Goal: Task Accomplishment & Management: Manage account settings

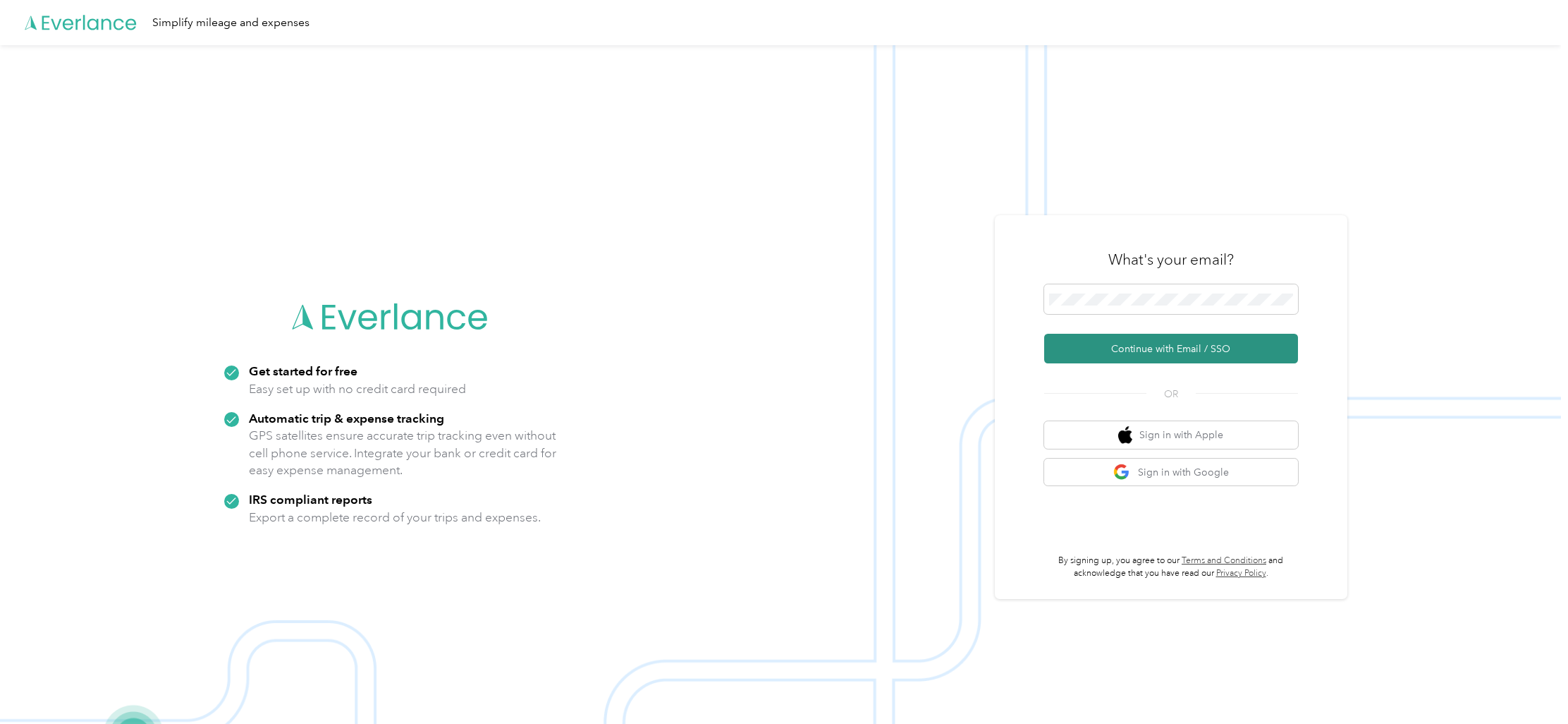
click at [1144, 346] on button "Continue with Email / SSO" at bounding box center [1171, 349] width 253 height 29
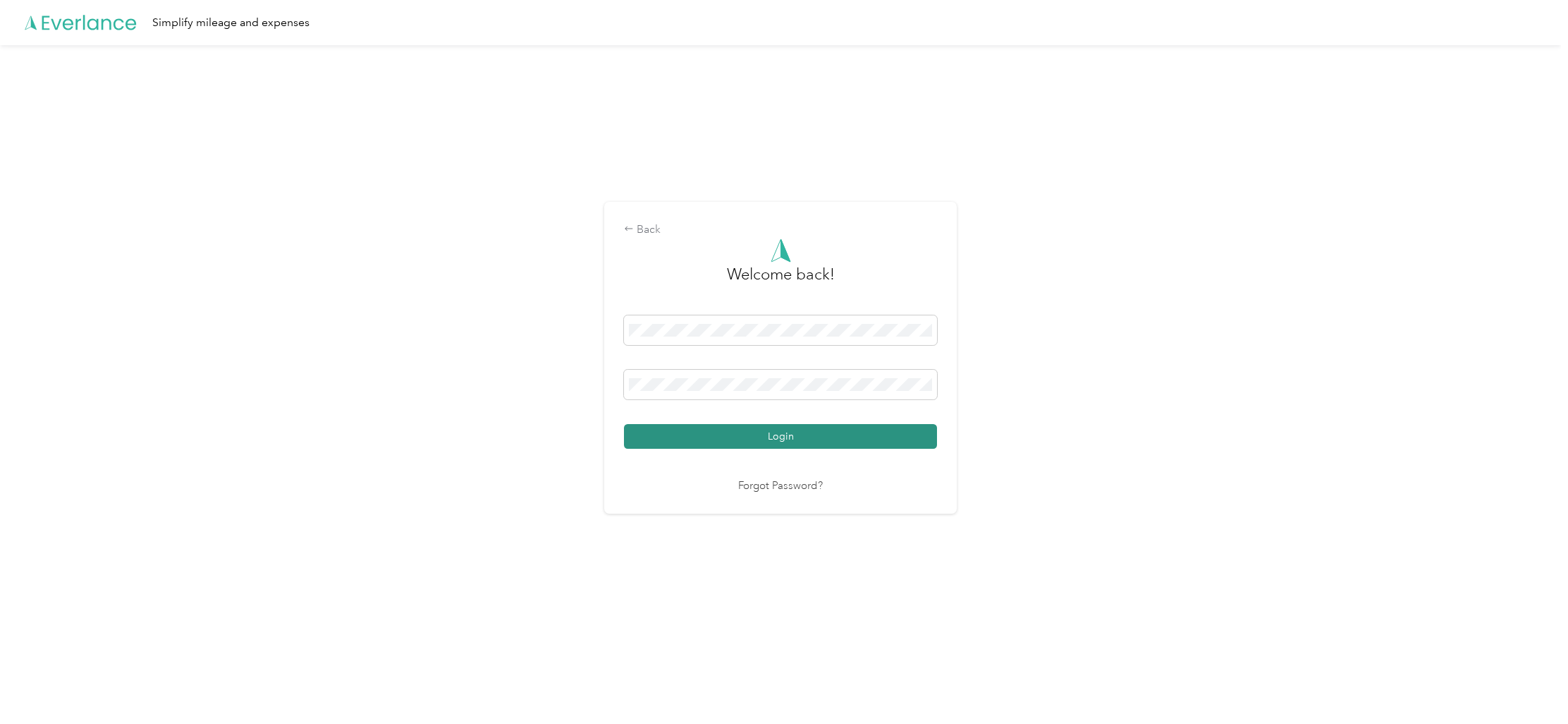
click at [858, 432] on button "Login" at bounding box center [780, 436] width 313 height 24
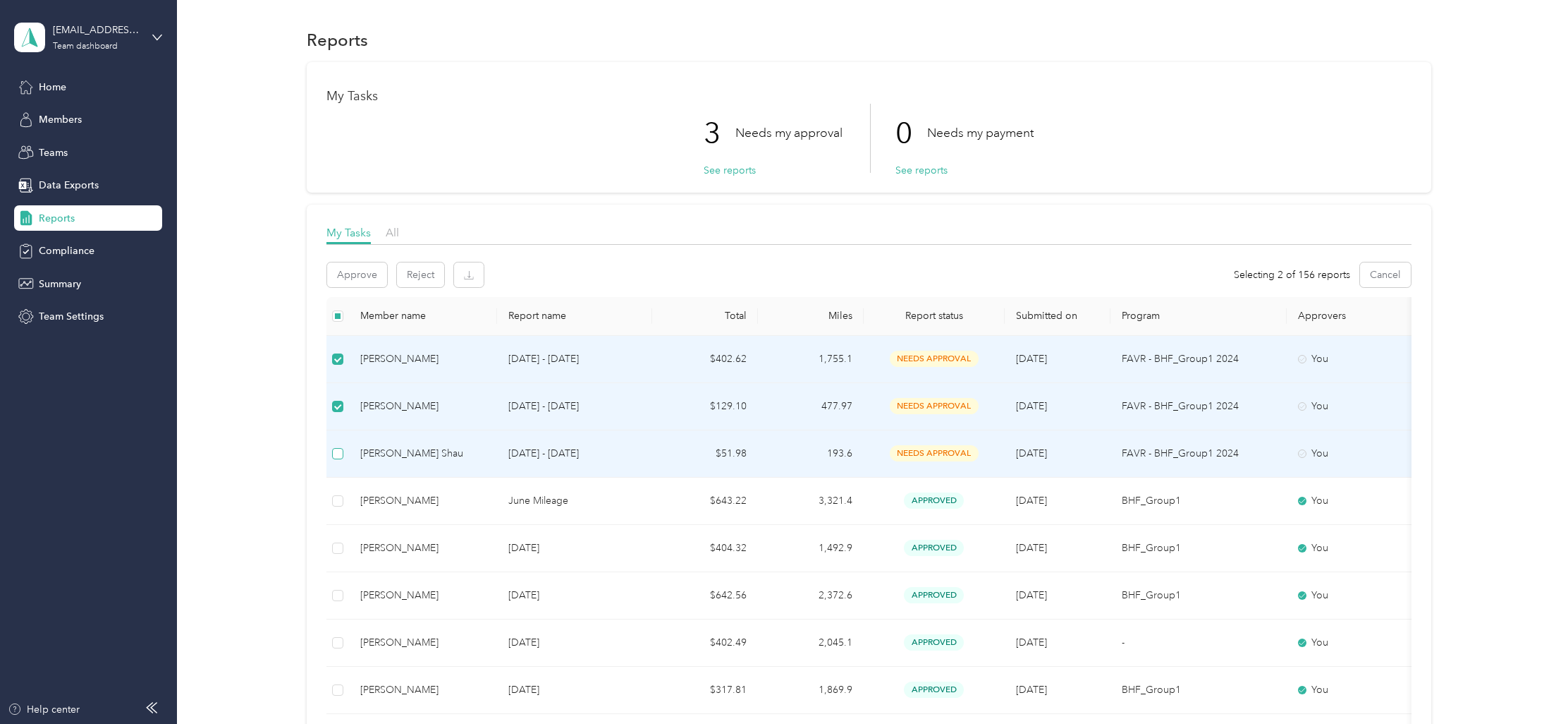
click at [340, 446] on label at bounding box center [337, 453] width 11 height 15
click at [740, 169] on button "See reports" at bounding box center [729, 170] width 52 height 15
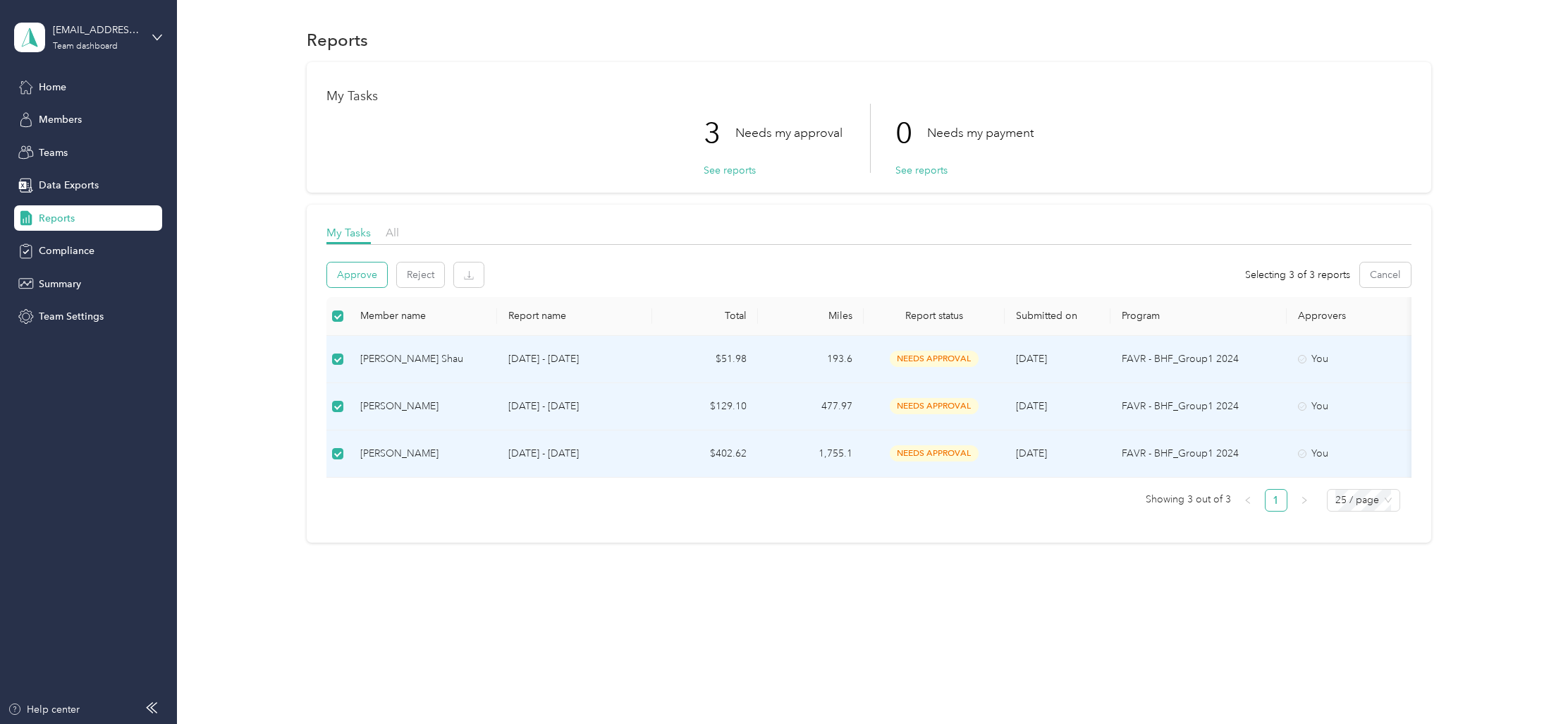
click at [342, 276] on button "Approve" at bounding box center [357, 274] width 60 height 24
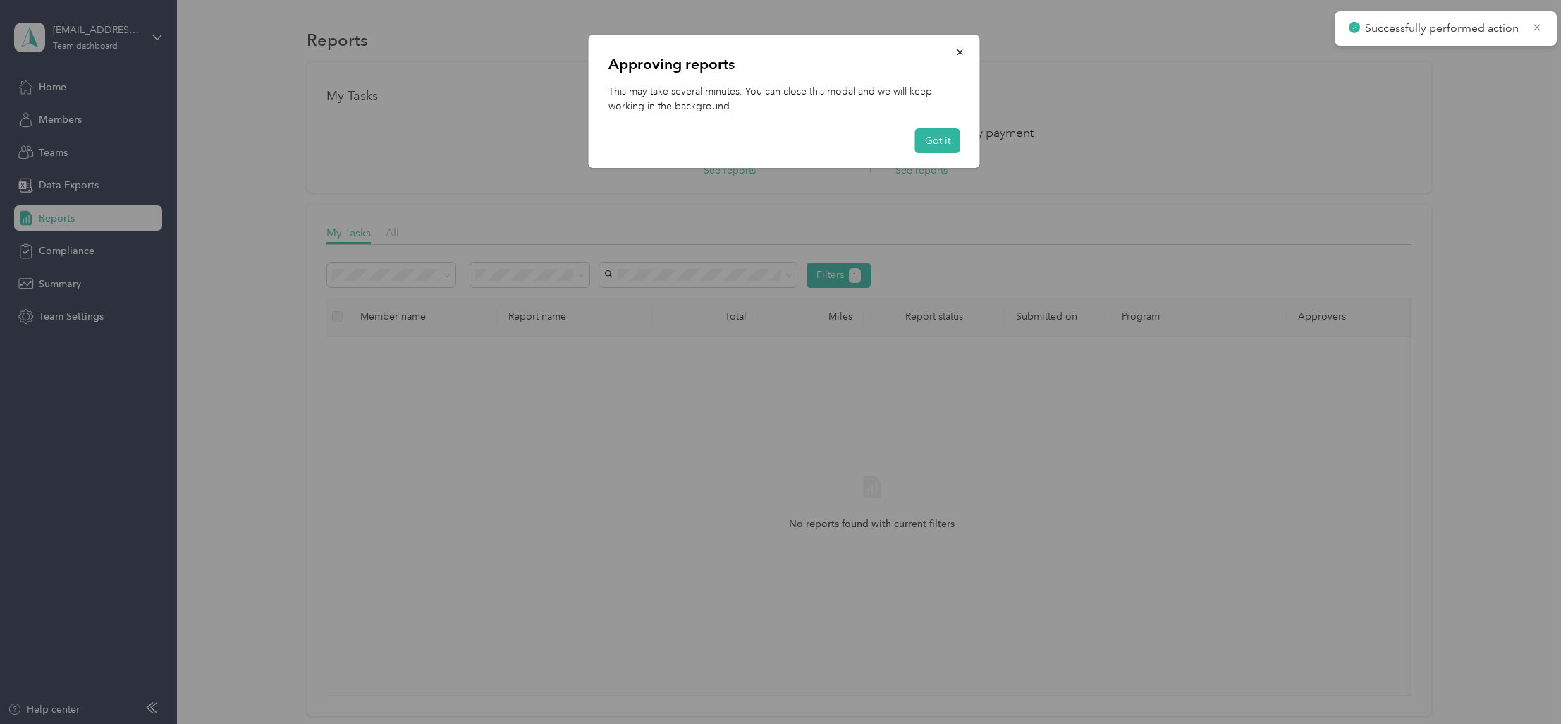
click at [952, 144] on button "Got it" at bounding box center [937, 140] width 45 height 24
